Goal: Task Accomplishment & Management: Manage account settings

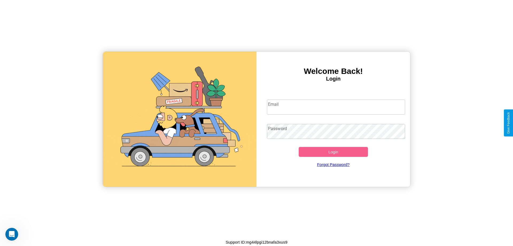
click at [336, 107] on input "Email" at bounding box center [336, 106] width 139 height 15
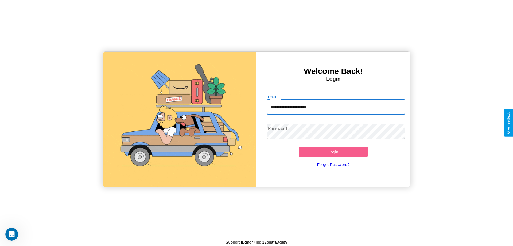
type input "**********"
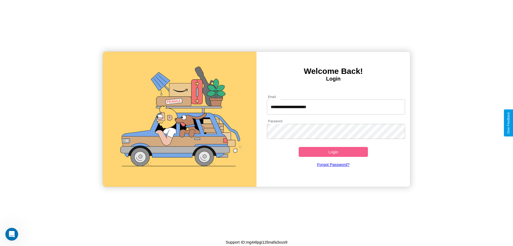
click at [333, 152] on button "Login" at bounding box center [333, 152] width 69 height 10
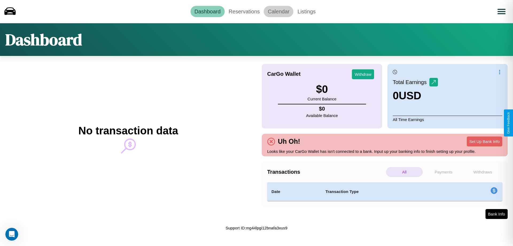
click at [279, 11] on link "Calendar" at bounding box center [279, 11] width 30 height 11
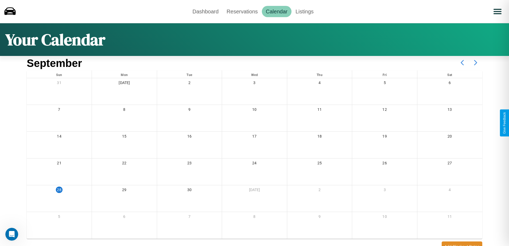
click at [476, 63] on icon at bounding box center [475, 62] width 13 height 13
click at [242, 11] on link "Reservations" at bounding box center [242, 11] width 39 height 11
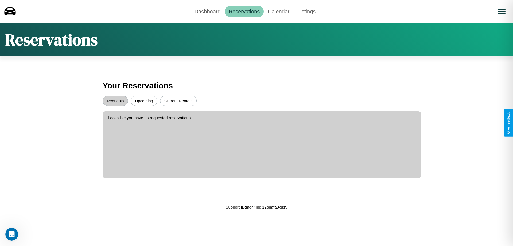
click at [115, 101] on button "Requests" at bounding box center [115, 100] width 25 height 10
click at [144, 101] on button "Upcoming" at bounding box center [144, 100] width 27 height 10
